Goal: Check status: Check status

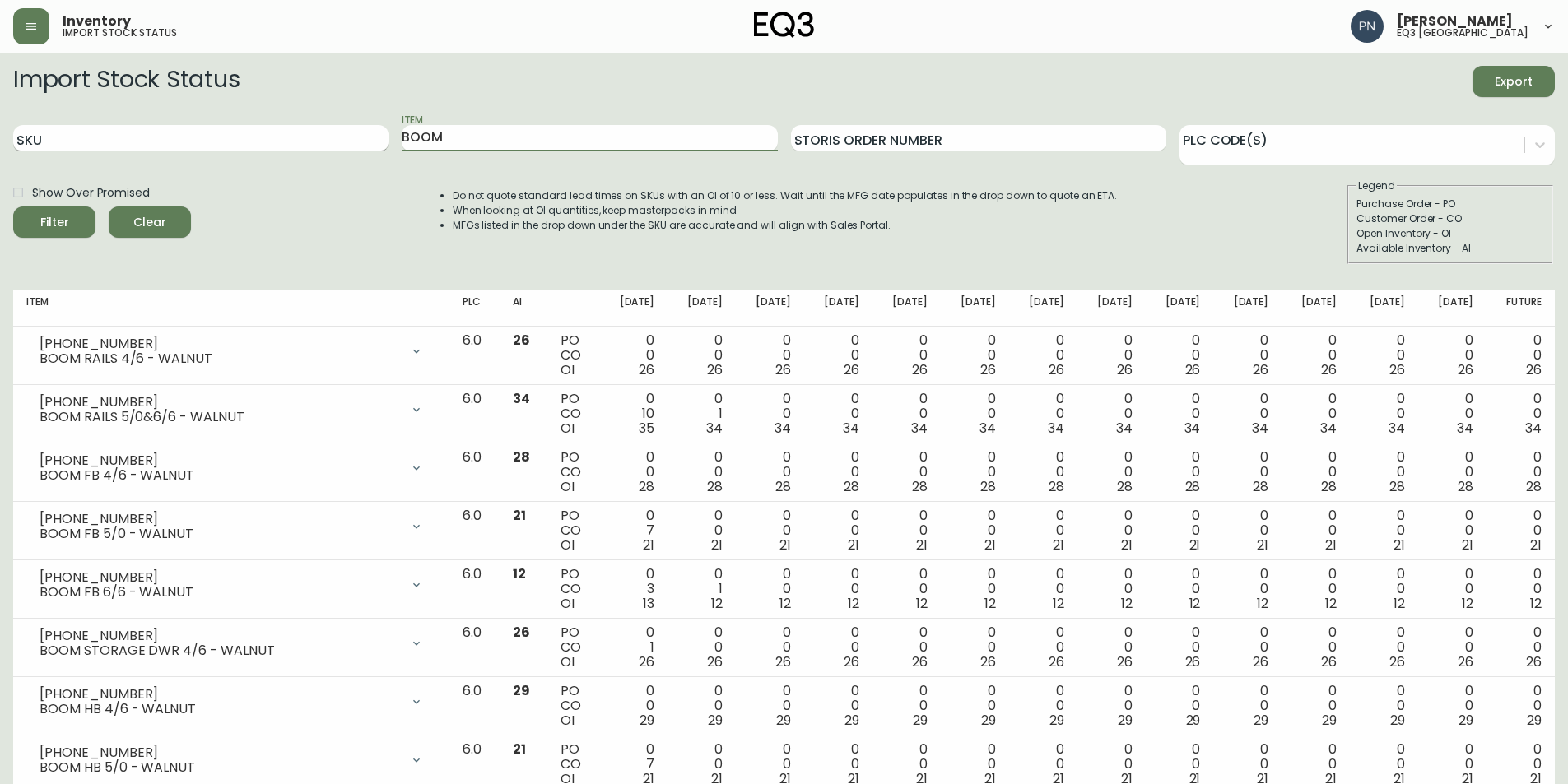
drag, startPoint x: 488, startPoint y: 137, endPoint x: 300, endPoint y: 135, distance: 188.0
click at [300, 135] on div "SKU Item BOOM Storis Order Number PLC Code(s)" at bounding box center [783, 138] width 1541 height 54
type input "teak"
click at [13, 207] on button "Filter" at bounding box center [54, 222] width 82 height 31
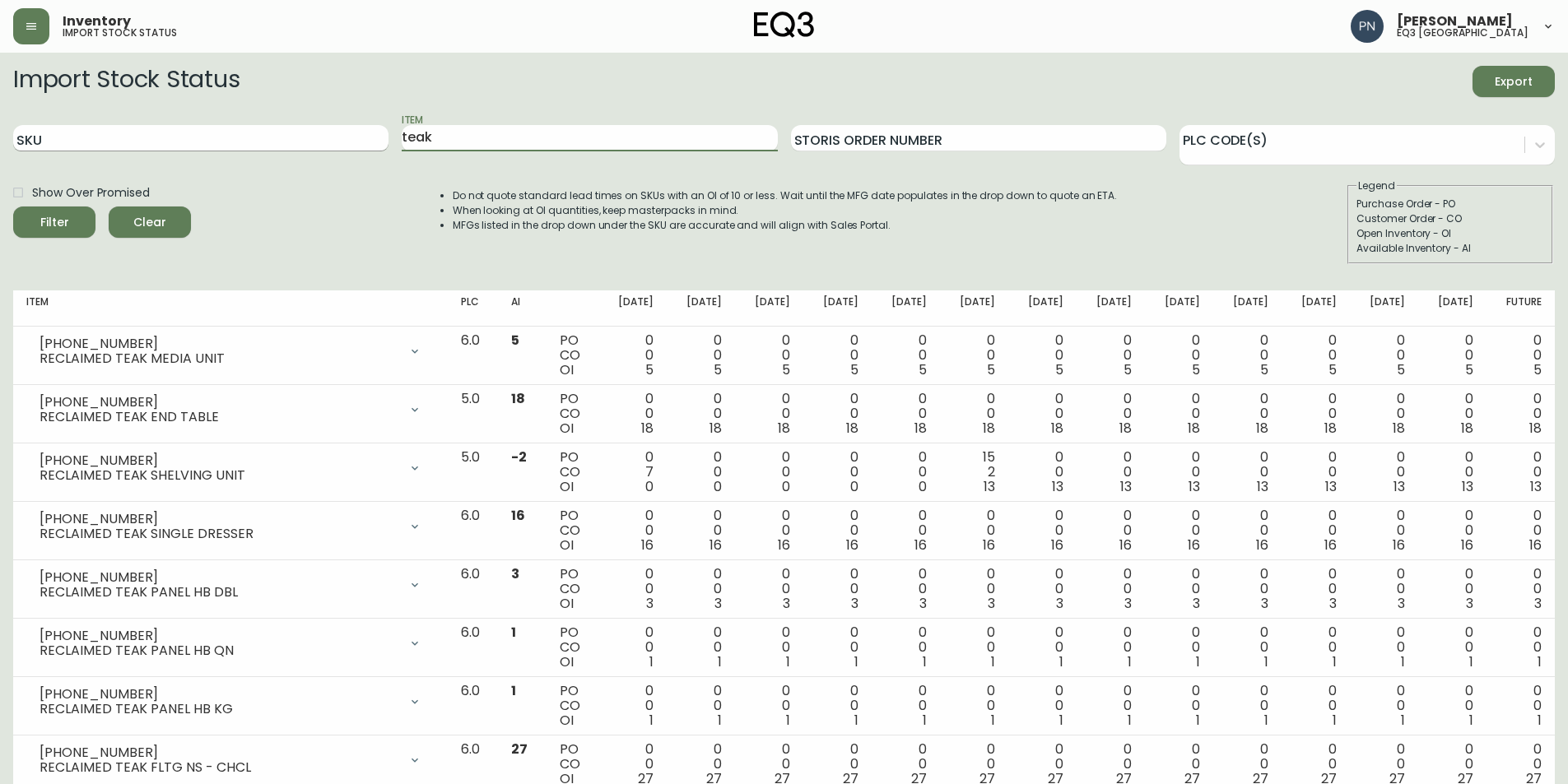
drag, startPoint x: 454, startPoint y: 143, endPoint x: 249, endPoint y: 143, distance: 205.0
click at [249, 143] on div "SKU Item teak Storis Order Number PLC Code(s)" at bounding box center [783, 138] width 1541 height 54
type input "kacia"
click at [13, 207] on button "Filter" at bounding box center [54, 222] width 82 height 31
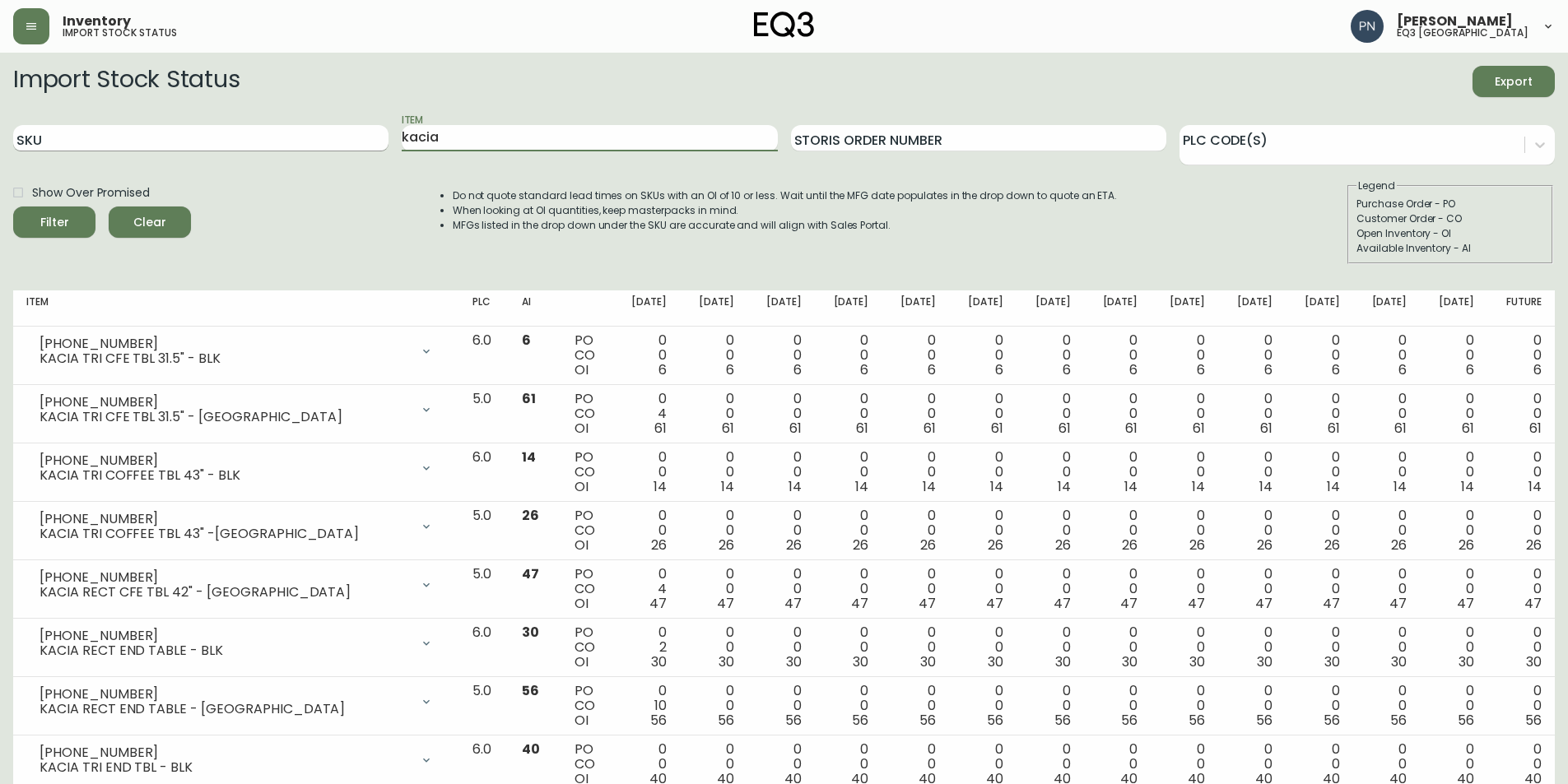
drag, startPoint x: 461, startPoint y: 142, endPoint x: 362, endPoint y: 143, distance: 99.0
click at [362, 143] on div "SKU Item kacia Storis Order Number PLC Code(s)" at bounding box center [783, 138] width 1541 height 54
click at [304, 138] on input "SKU" at bounding box center [201, 138] width 375 height 26
paste input "[PHONE_NUMBER]"
type input "[PHONE_NUMBER]"
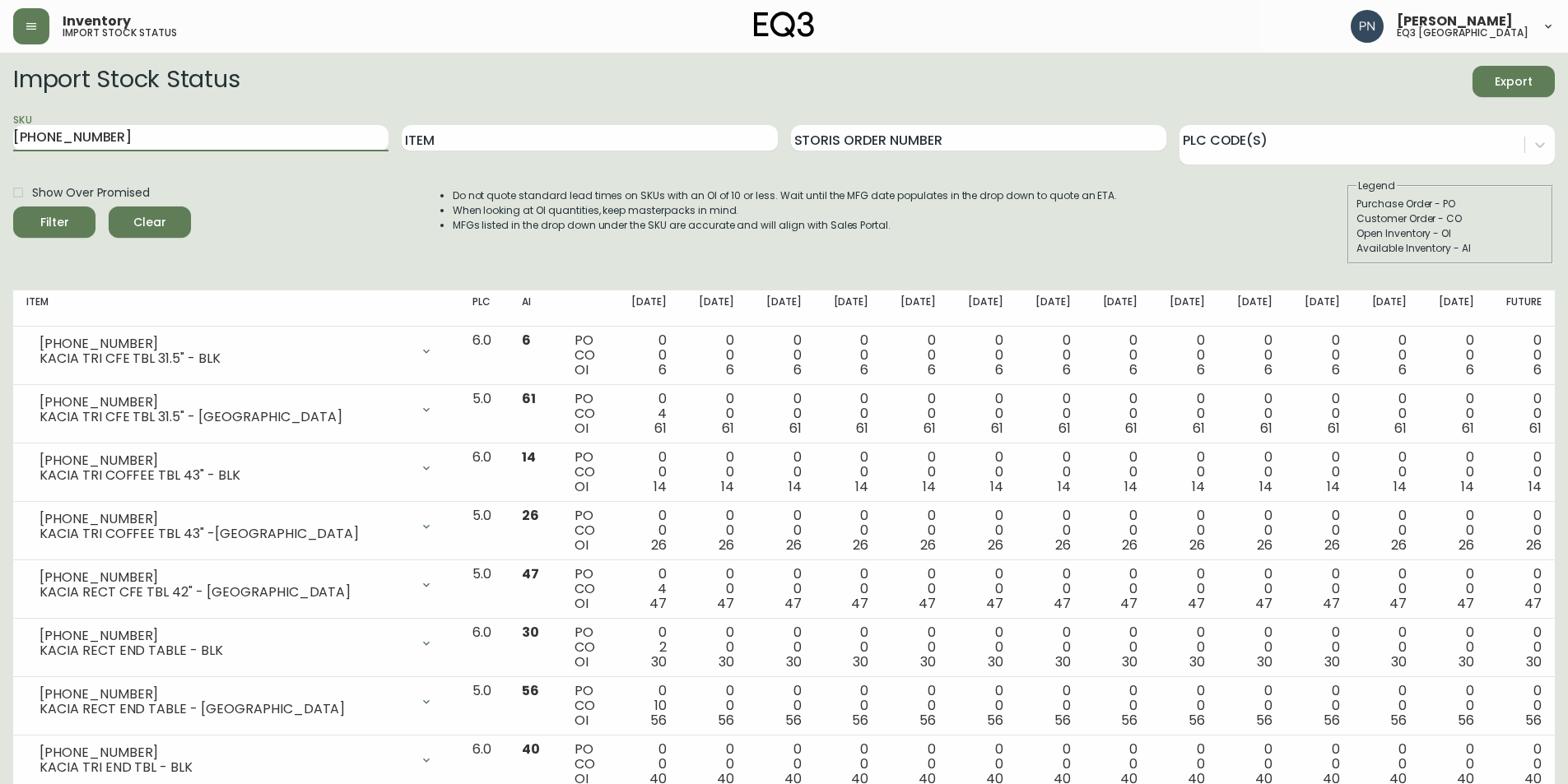
click at [13, 207] on button "Filter" at bounding box center [54, 222] width 82 height 31
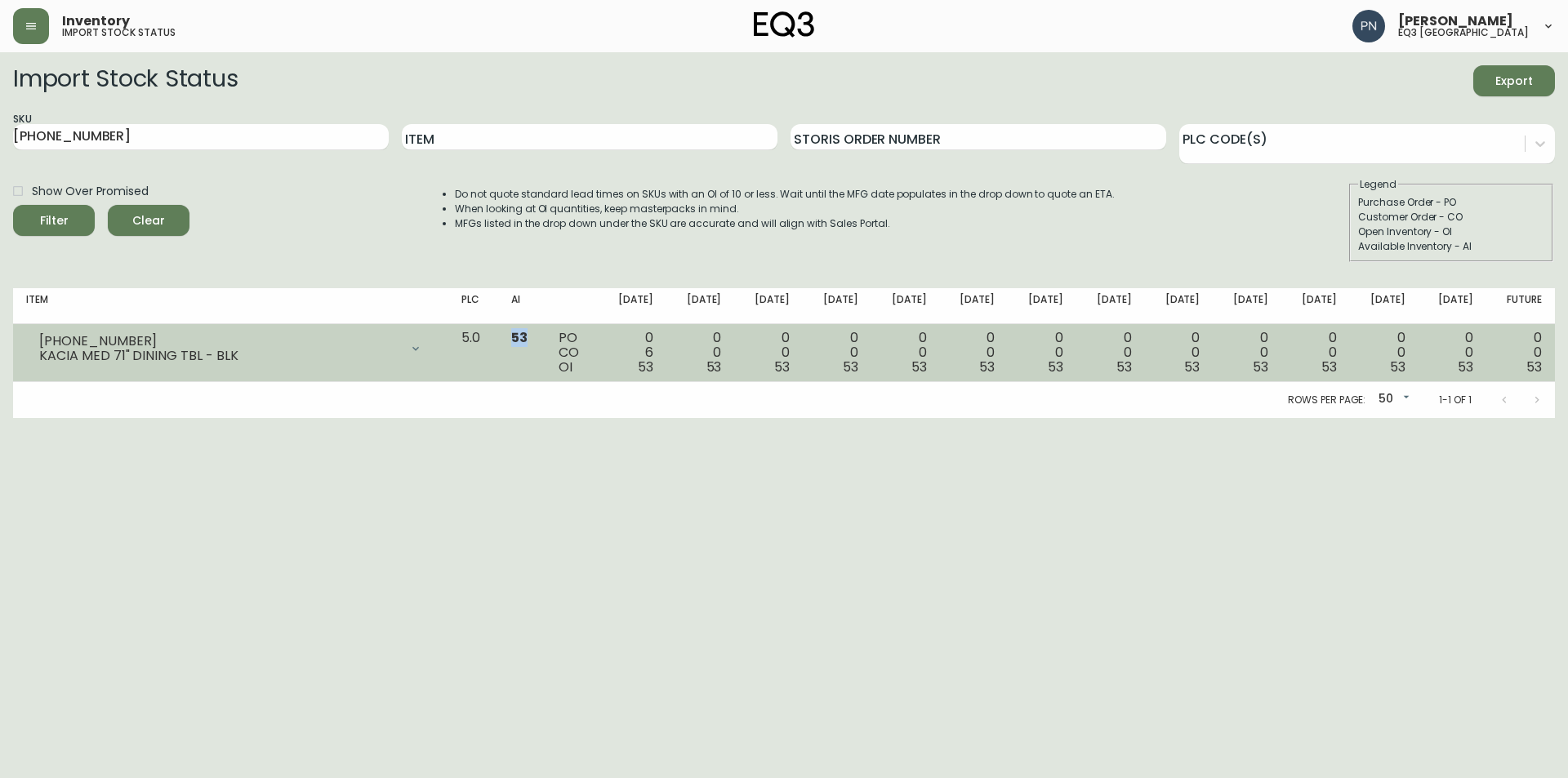
drag, startPoint x: 551, startPoint y: 336, endPoint x: 564, endPoint y: 337, distance: 13.0
click at [528, 337] on span "53" at bounding box center [519, 338] width 16 height 19
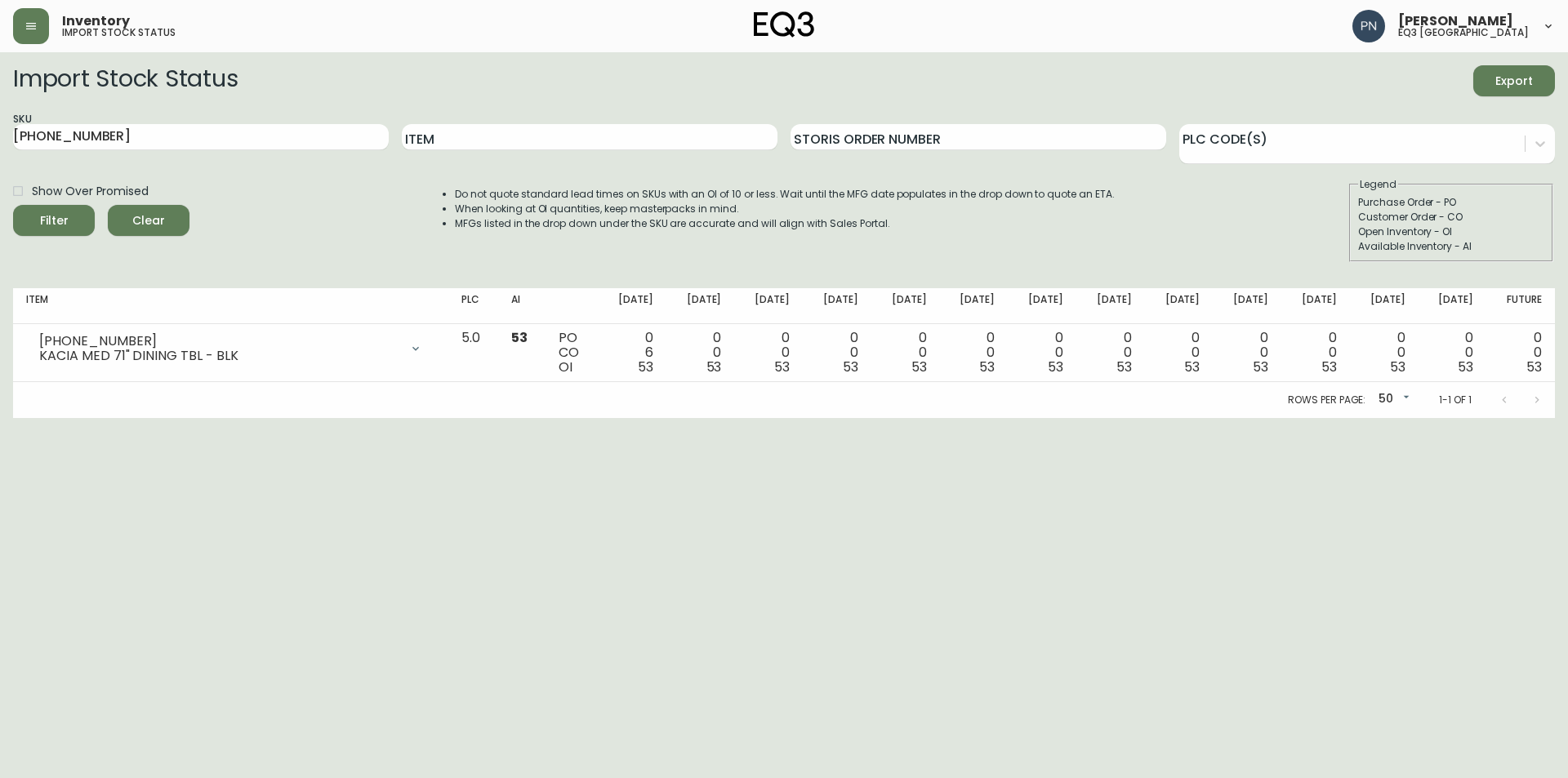
click at [603, 418] on html "Inventory import stock status [PERSON_NAME] eq3 [GEOGRAPHIC_DATA] Import Stock …" at bounding box center [784, 208] width 1568 height 418
